Goal: Task Accomplishment & Management: Manage account settings

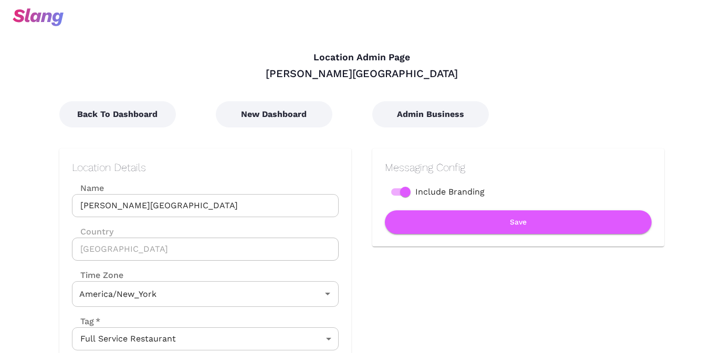
type input "Eastern Time"
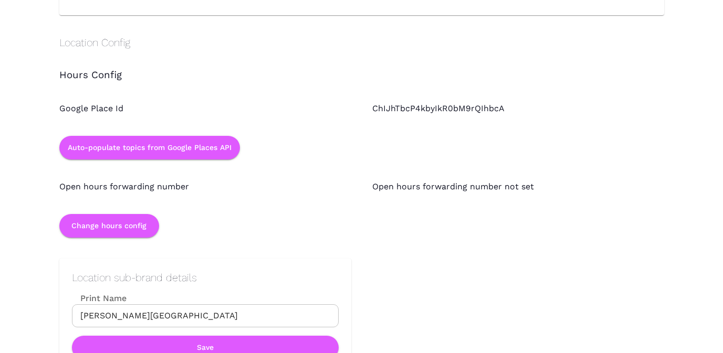
scroll to position [930, 0]
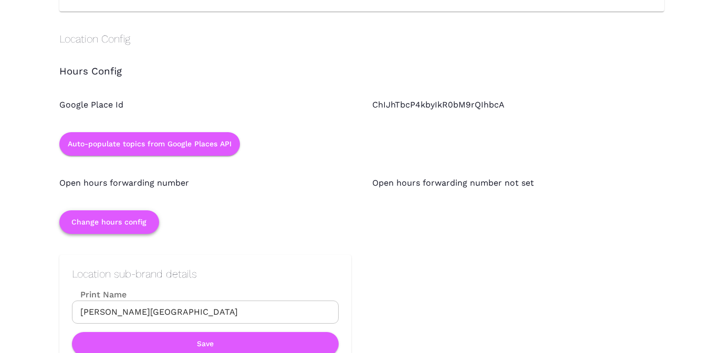
click at [109, 223] on button "Change hours config" at bounding box center [109, 223] width 100 height 24
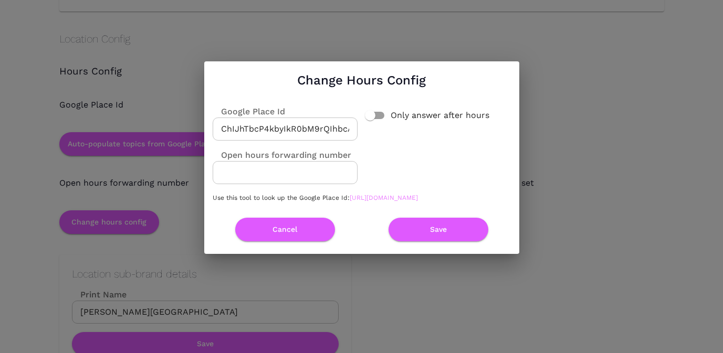
click at [350, 202] on link "[URL][DOMAIN_NAME]" at bounding box center [384, 197] width 68 height 7
click at [283, 232] on button "Cancel" at bounding box center [285, 230] width 100 height 24
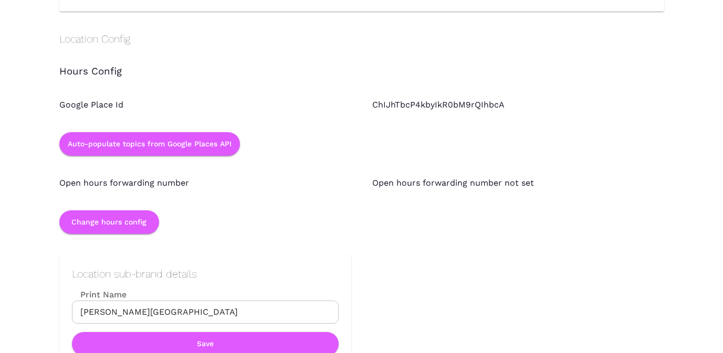
click at [506, 102] on div "ChIJhTbcP4kbyIkR0bM9rQIhbcA" at bounding box center [507, 95] width 313 height 34
click at [109, 224] on button "Change hours config" at bounding box center [109, 223] width 100 height 24
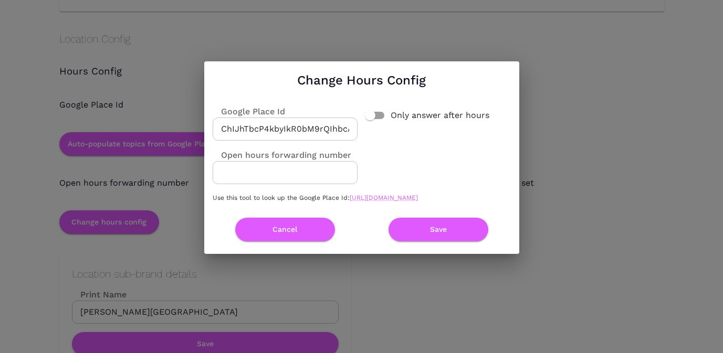
click at [293, 124] on input "ChIJhTbcP4kbyIkR0bM9rQIhbcA" at bounding box center [285, 129] width 145 height 23
click at [314, 121] on input "ChIJhTbcP4kbyIkR0bM9rQIhbcA" at bounding box center [285, 129] width 145 height 23
click at [293, 234] on button "Cancel" at bounding box center [285, 230] width 100 height 24
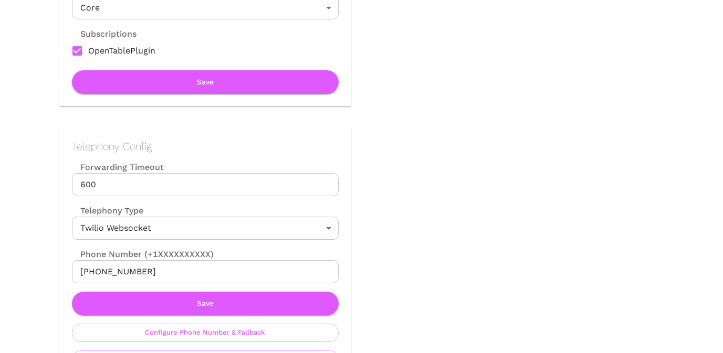
scroll to position [381, 0]
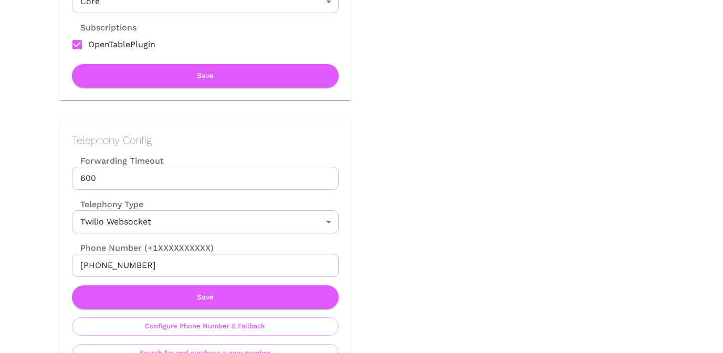
click at [176, 261] on input "[PHONE_NUMBER]" at bounding box center [205, 265] width 267 height 23
